Goal: Use online tool/utility

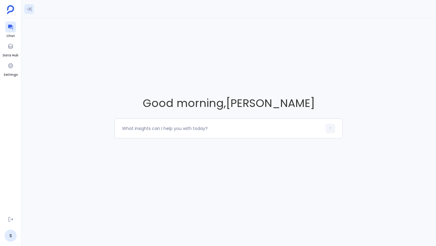
click at [31, 11] on icon at bounding box center [29, 9] width 6 height 6
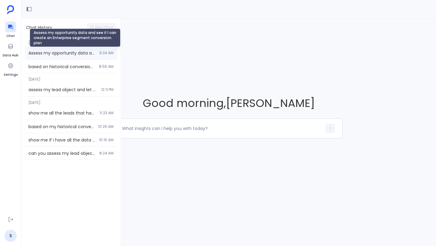
click at [54, 52] on span "Assess my opportunity data and see if I can create an Enterprise segment conver…" at bounding box center [61, 53] width 67 height 6
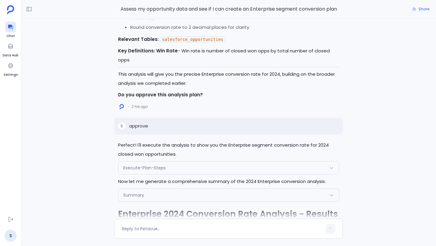
scroll to position [-2658, 0]
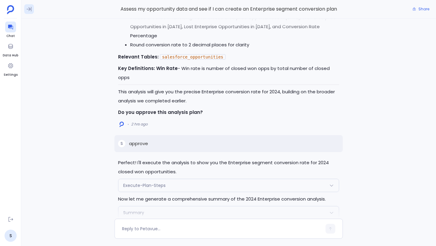
click at [27, 8] on icon at bounding box center [29, 9] width 6 height 6
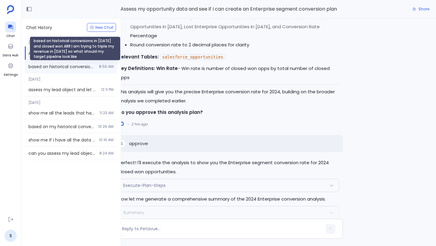
click at [48, 64] on span "based on historical conversions in [DATE] and closed won ARR I am trying to tri…" at bounding box center [61, 67] width 67 height 6
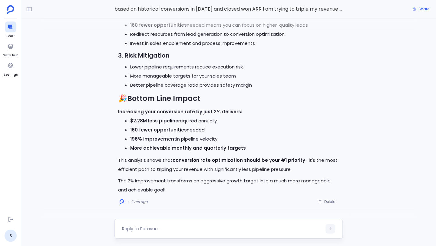
click at [158, 232] on div at bounding box center [222, 229] width 200 height 10
click at [159, 227] on textarea at bounding box center [222, 228] width 200 height 6
type textarea "Can you convert this analysis into a table"
drag, startPoint x: 329, startPoint y: 228, endPoint x: 295, endPoint y: 198, distance: 45.0
click at [329, 228] on icon "button" at bounding box center [329, 228] width 3 height 3
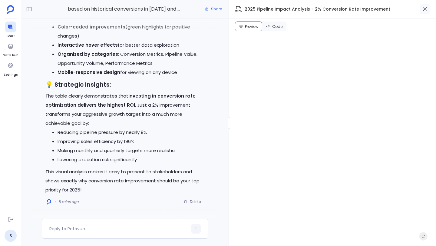
click at [422, 11] on icon "button" at bounding box center [424, 9] width 6 height 6
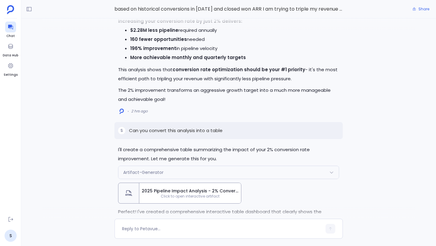
scroll to position [-302, 0]
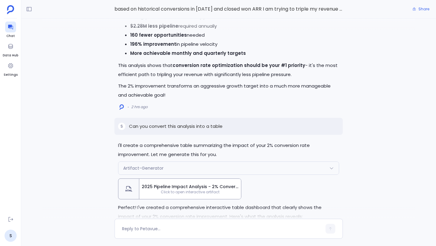
click at [189, 188] on span "2025 Pipeline Impact Analysis - 2% Conversion Rate Improvement" at bounding box center [190, 186] width 97 height 6
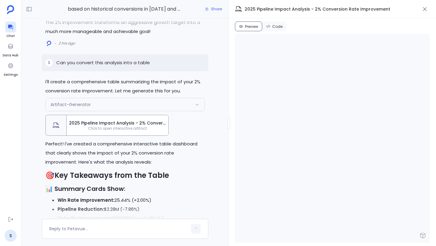
scroll to position [-295, 0]
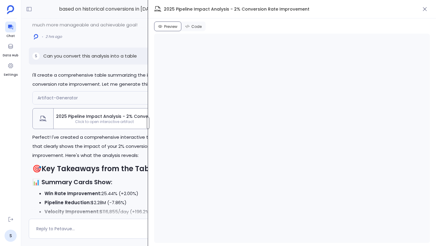
click at [148, 124] on div at bounding box center [148, 123] width 2 height 12
click at [423, 11] on icon "button" at bounding box center [424, 9] width 6 height 6
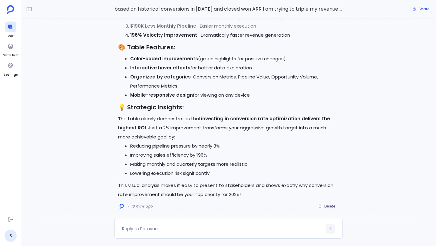
scroll to position [0, 0]
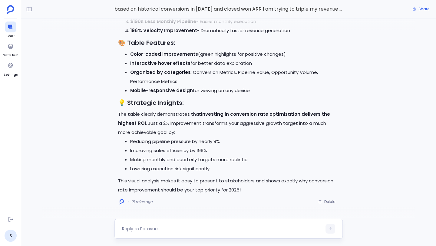
click at [243, 226] on textarea at bounding box center [222, 228] width 200 height 6
type textarea "can you assess my opportunity data and see if my data quality is good to genera…"
click at [329, 228] on icon "button" at bounding box center [330, 227] width 4 height 4
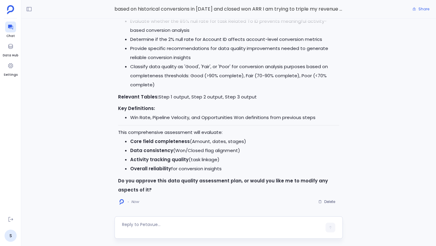
click at [174, 225] on textarea at bounding box center [222, 227] width 200 height 12
type textarea "approve"
click at [330, 225] on button "button" at bounding box center [330, 229] width 10 height 10
